Goal: Find specific page/section: Find specific page/section

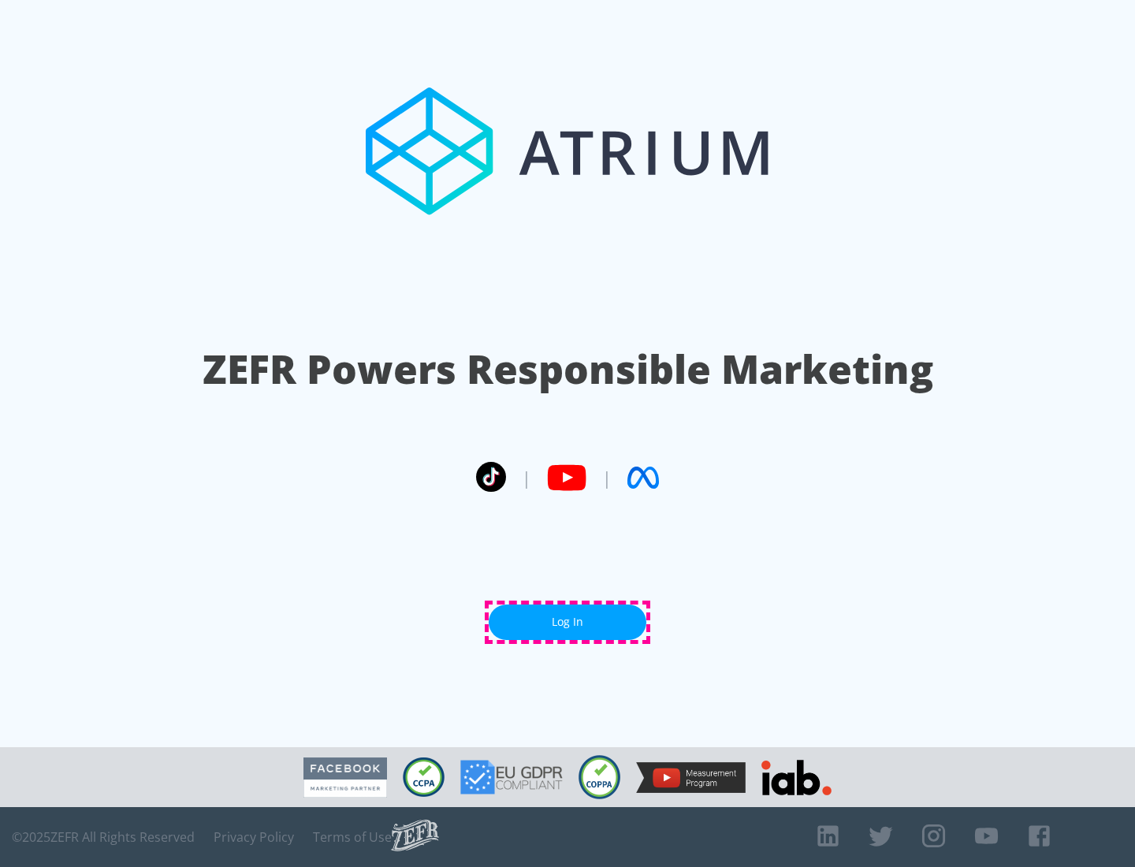
click at [567, 622] on link "Log In" at bounding box center [568, 621] width 158 height 35
